Goal: Task Accomplishment & Management: Manage account settings

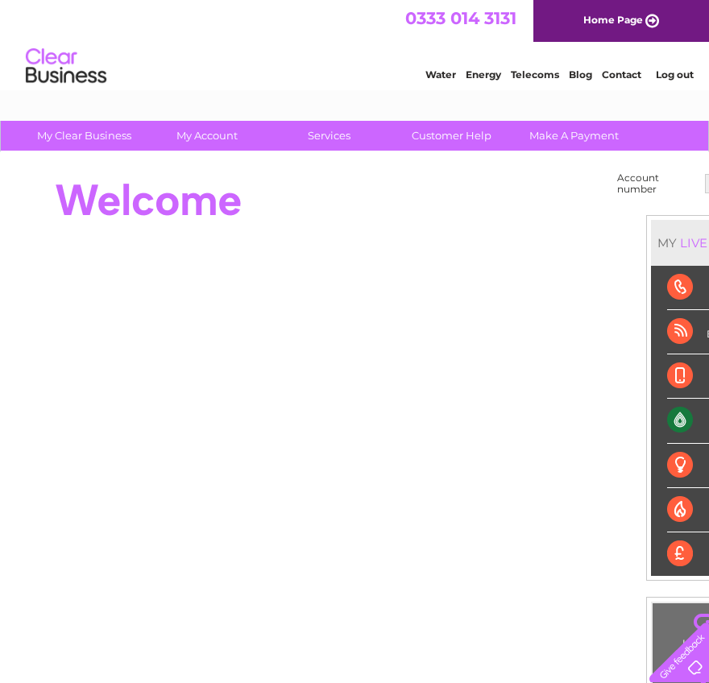
scroll to position [0, 89]
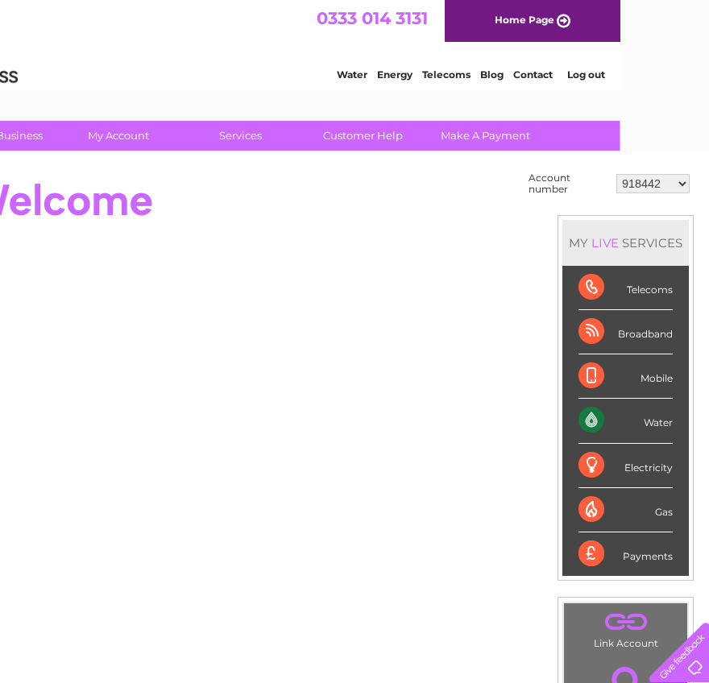
click at [651, 185] on select "918442 939802 943834 1137068 30300659" at bounding box center [652, 183] width 73 height 19
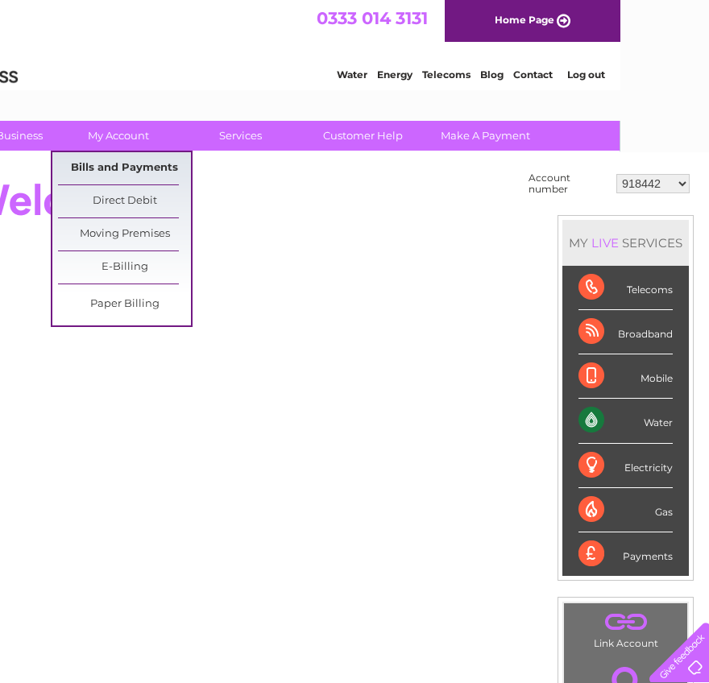
click at [129, 172] on link "Bills and Payments" at bounding box center [124, 168] width 133 height 32
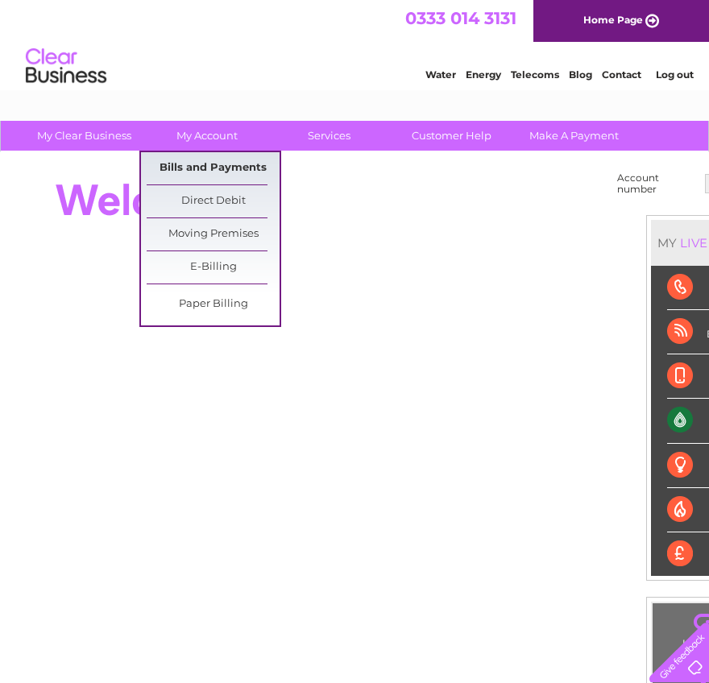
click at [214, 155] on link "Bills and Payments" at bounding box center [213, 168] width 133 height 32
click at [214, 162] on link "Bills and Payments" at bounding box center [213, 168] width 133 height 32
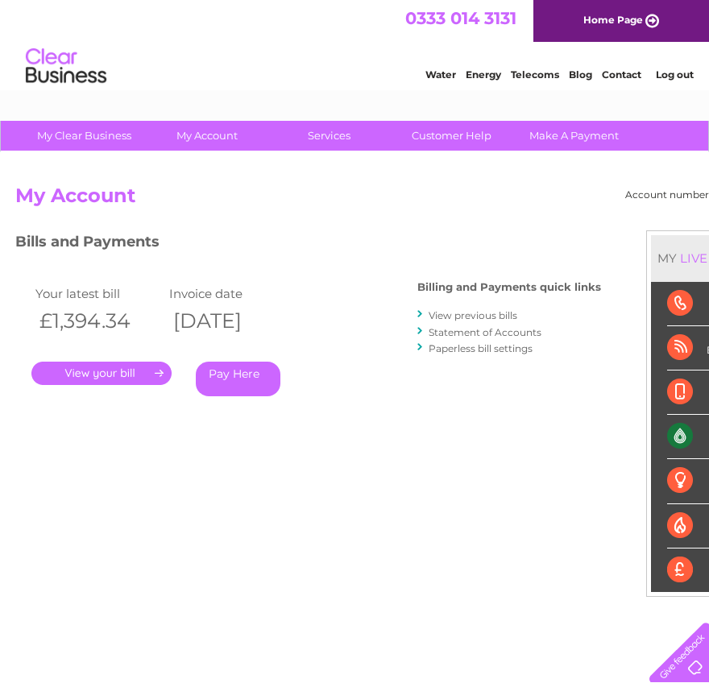
click at [261, 378] on link "Pay Here" at bounding box center [238, 379] width 85 height 35
click at [123, 365] on link "." at bounding box center [101, 373] width 140 height 23
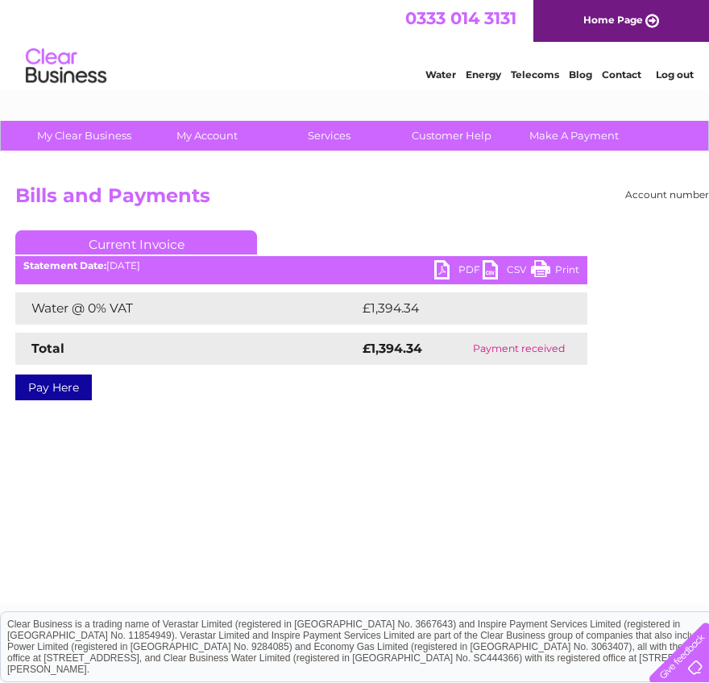
click at [445, 268] on link "PDF" at bounding box center [458, 271] width 48 height 23
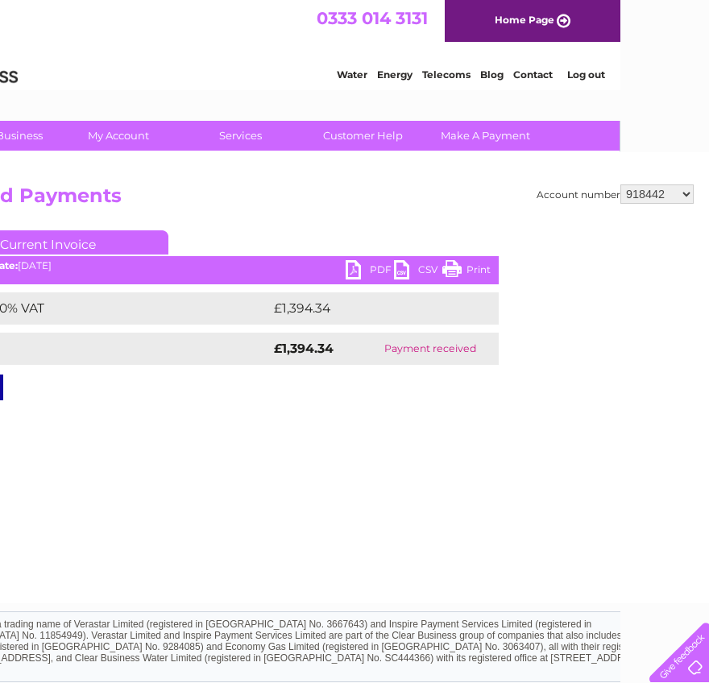
drag, startPoint x: 670, startPoint y: 195, endPoint x: 675, endPoint y: 205, distance: 10.5
click at [670, 195] on select "918442 939802 943834 1137068 30300659" at bounding box center [657, 194] width 73 height 19
select select "939802"
click at [621, 185] on select "918442 939802 943834 1137068 30300659" at bounding box center [657, 194] width 73 height 19
click at [347, 185] on h2 "Bills and Payments" at bounding box center [310, 200] width 767 height 31
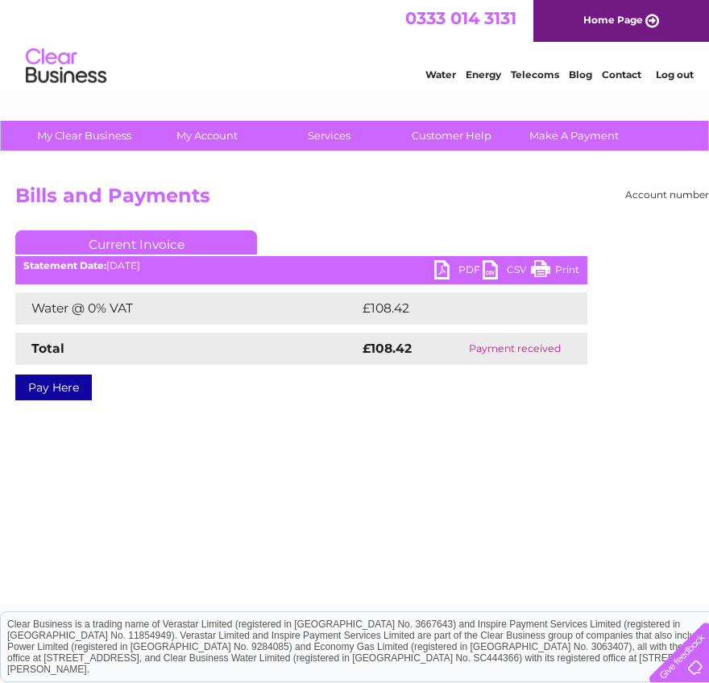
click at [446, 271] on link "PDF" at bounding box center [458, 271] width 48 height 23
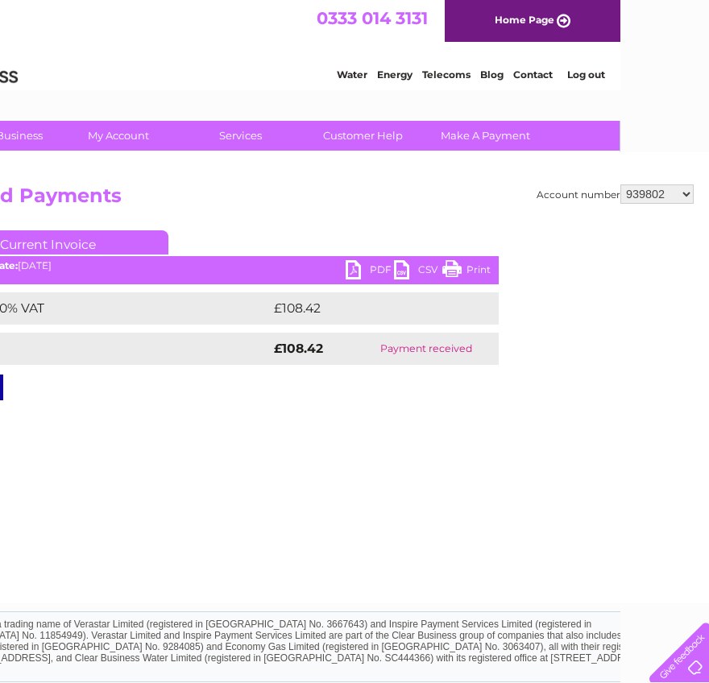
click at [672, 181] on div "Account number 918442 939802 943834 1137068 30300659 Bills and Payments Current…" at bounding box center [310, 377] width 798 height 451
click at [678, 195] on select "918442 939802 943834 1137068 30300659" at bounding box center [657, 194] width 73 height 19
select select "943834"
click at [621, 185] on select "918442 939802 943834 1137068 30300659" at bounding box center [657, 194] width 73 height 19
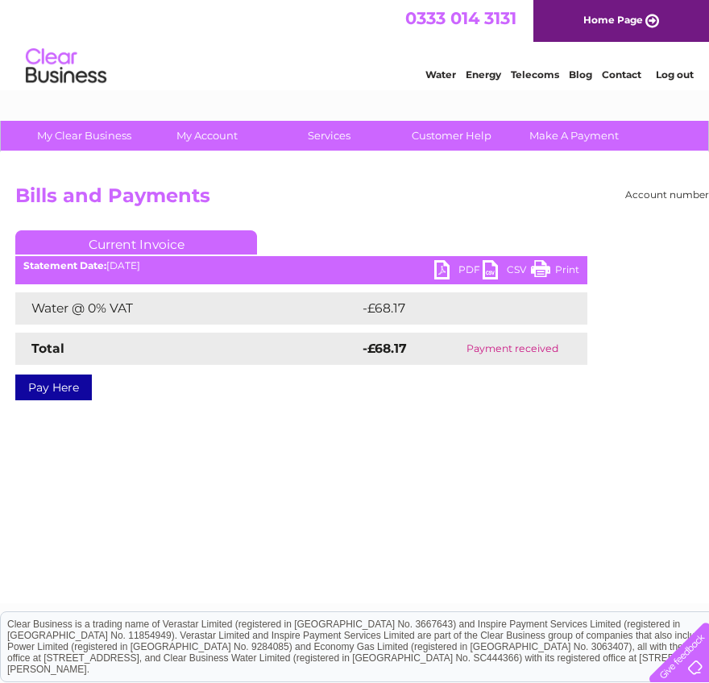
click at [448, 269] on link "PDF" at bounding box center [458, 271] width 48 height 23
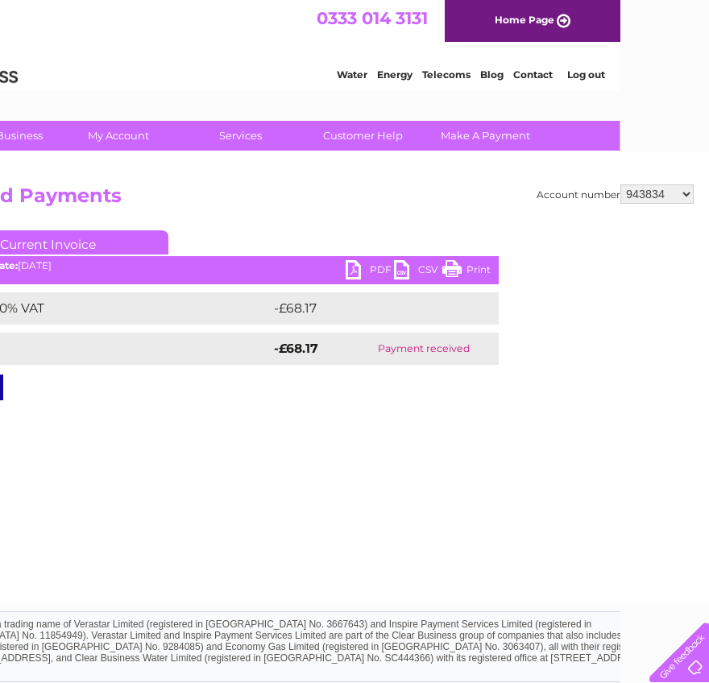
click at [669, 185] on select "918442 939802 943834 1137068 30300659" at bounding box center [657, 194] width 73 height 19
select select "1137068"
click at [621, 185] on select "918442 939802 943834 1137068 30300659" at bounding box center [657, 194] width 73 height 19
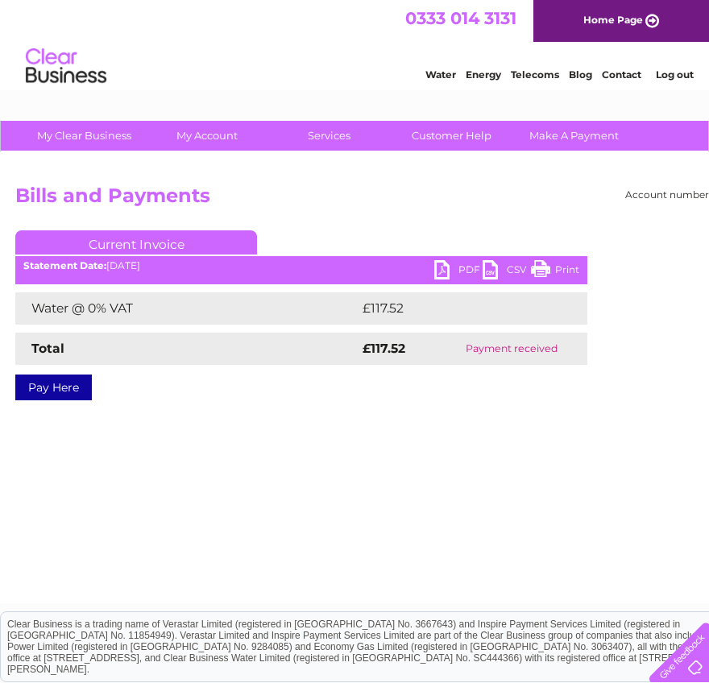
click at [450, 268] on link "PDF" at bounding box center [458, 271] width 48 height 23
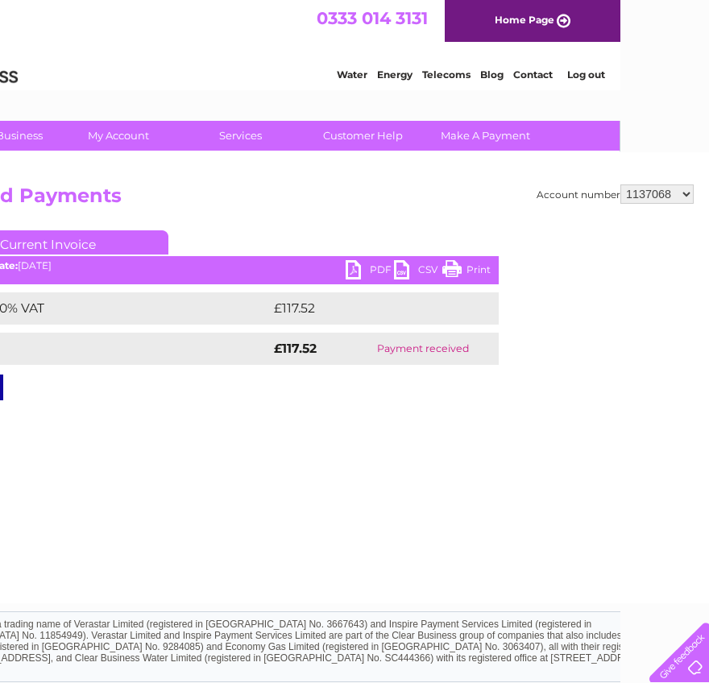
drag, startPoint x: 658, startPoint y: 189, endPoint x: 658, endPoint y: 203, distance: 14.5
click at [658, 189] on select "918442 939802 943834 1137068 30300659" at bounding box center [657, 194] width 73 height 19
select select "30300659"
click at [621, 185] on select "918442 939802 943834 1137068 30300659" at bounding box center [657, 194] width 73 height 19
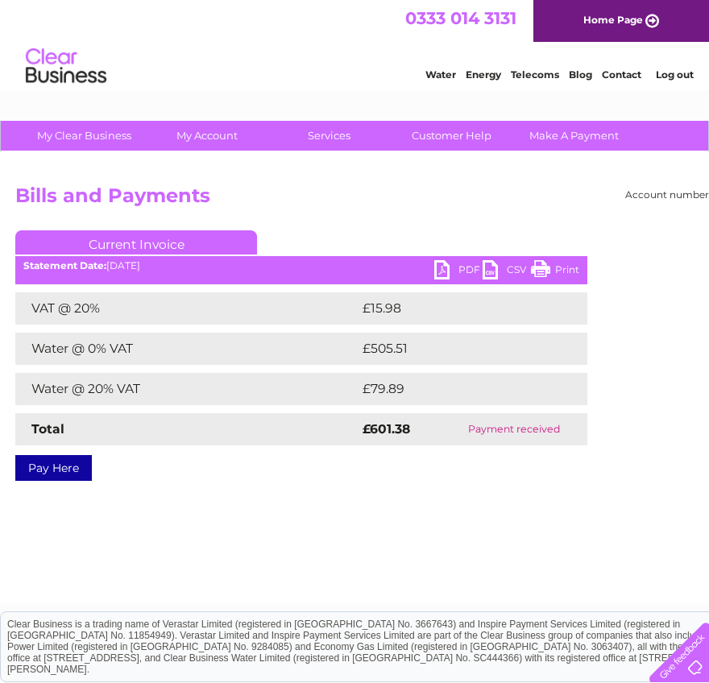
click at [439, 264] on link "PDF" at bounding box center [458, 271] width 48 height 23
click at [624, 23] on link "Home Page" at bounding box center [621, 21] width 176 height 42
